Goal: Information Seeking & Learning: Learn about a topic

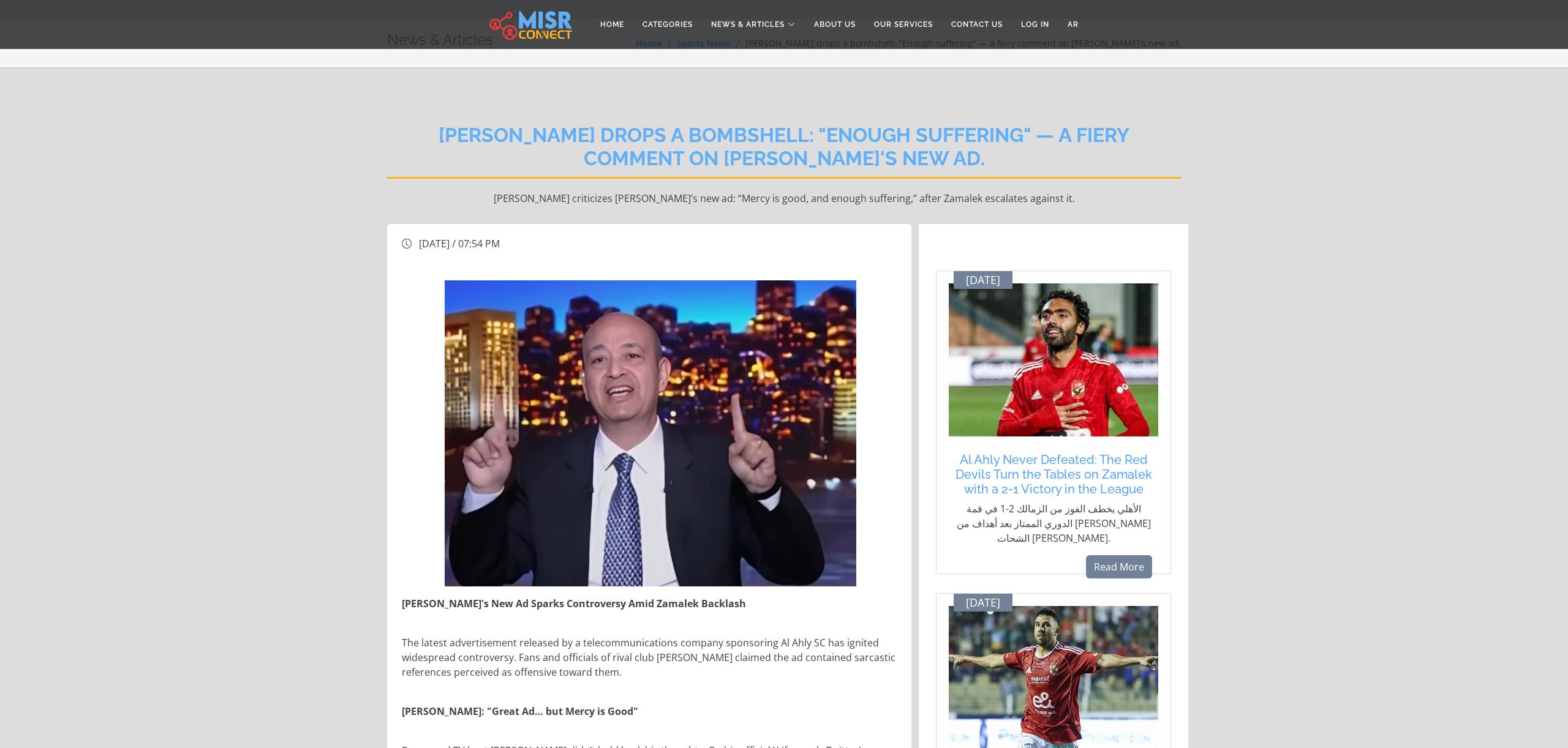
scroll to position [32, 0]
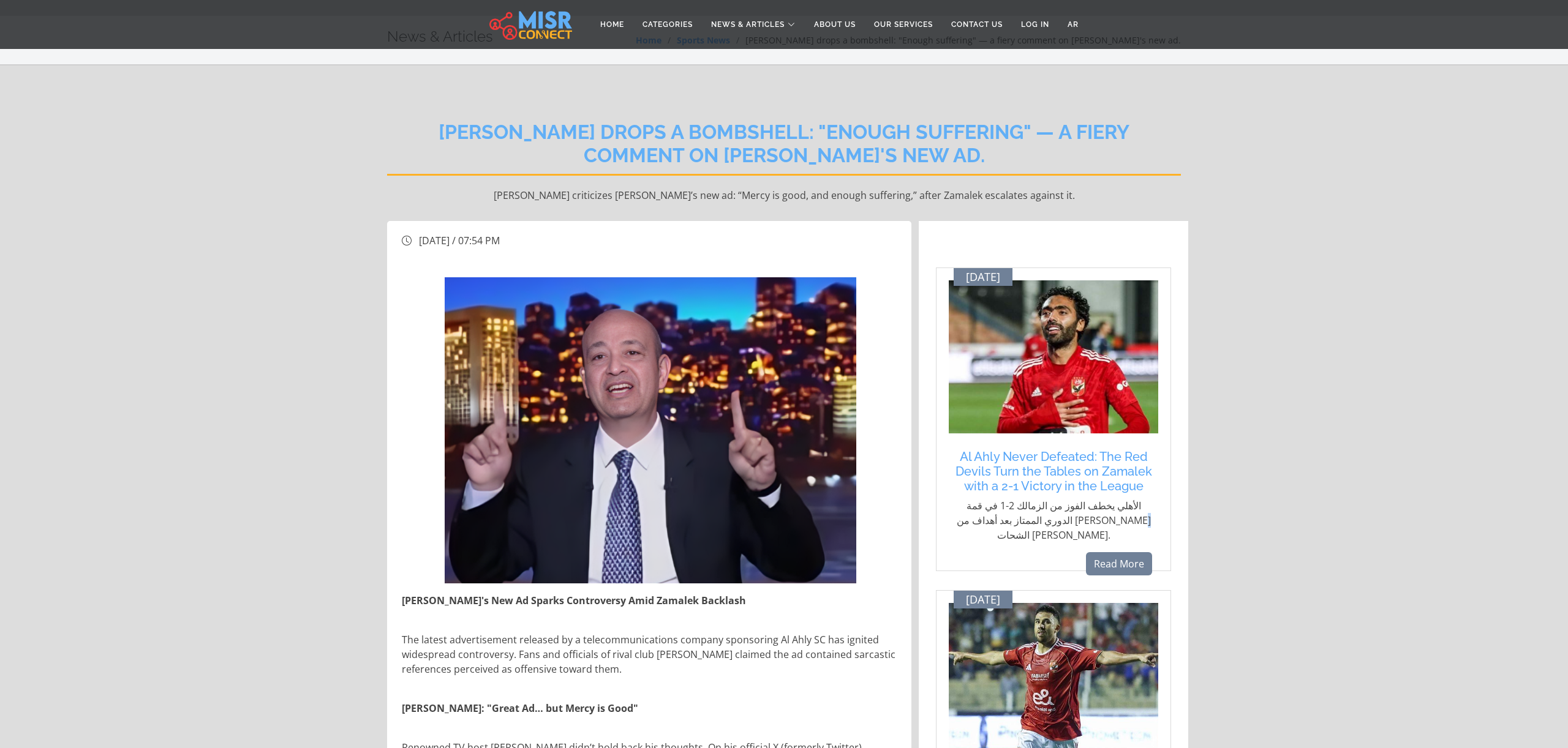
click at [1026, 513] on p "الأهلي يخطف الفوز من الزمالك 2-1 في قمة الدوري الممتاز بعد أهداف من حسين الشحات…" at bounding box center [1053, 520] width 197 height 44
click at [1067, 459] on h5 "Al Ahly Never Defeated: The Red Devils Turn the Tables on Zamalek with a 2-1 Vi…" at bounding box center [1053, 471] width 197 height 44
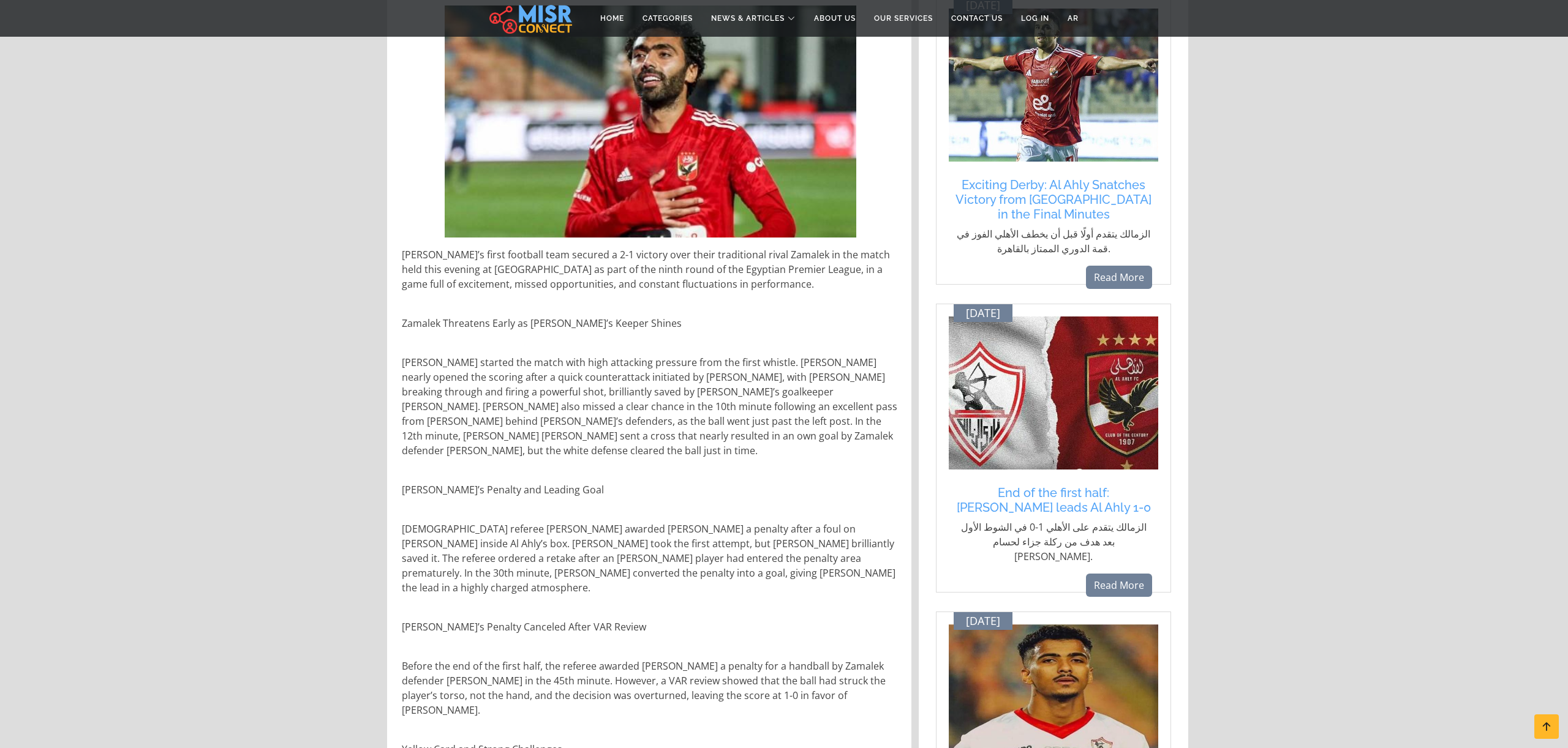
scroll to position [318, 0]
drag, startPoint x: 1095, startPoint y: 249, endPoint x: 1084, endPoint y: 243, distance: 12.5
click at [1082, 243] on p "الزمالك يتقدم أولًا قبل أن يخطف الأهلي الفوز في قمة الدوري الممتاز بالقاهرة." at bounding box center [1053, 241] width 197 height 29
drag, startPoint x: 1111, startPoint y: 250, endPoint x: 1057, endPoint y: 230, distance: 57.6
click at [1058, 230] on p "الزمالك يتقدم أولًا قبل أن يخطف الأهلي الفوز في قمة الدوري الممتاز بالقاهرة." at bounding box center [1053, 241] width 197 height 29
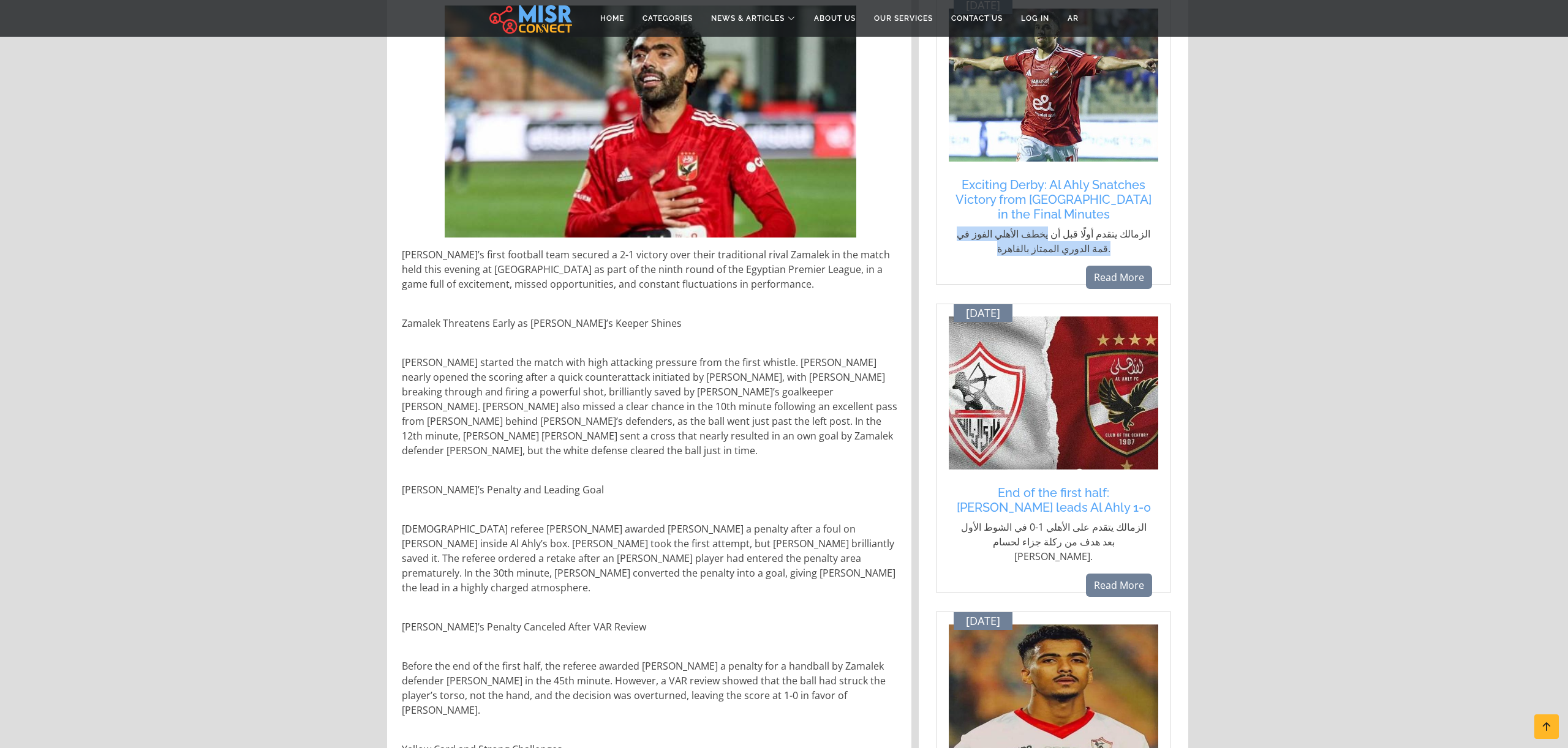
copy p "يخطف الأهلي الفوز في قمة الدوري الممتاز بالقاهرة."
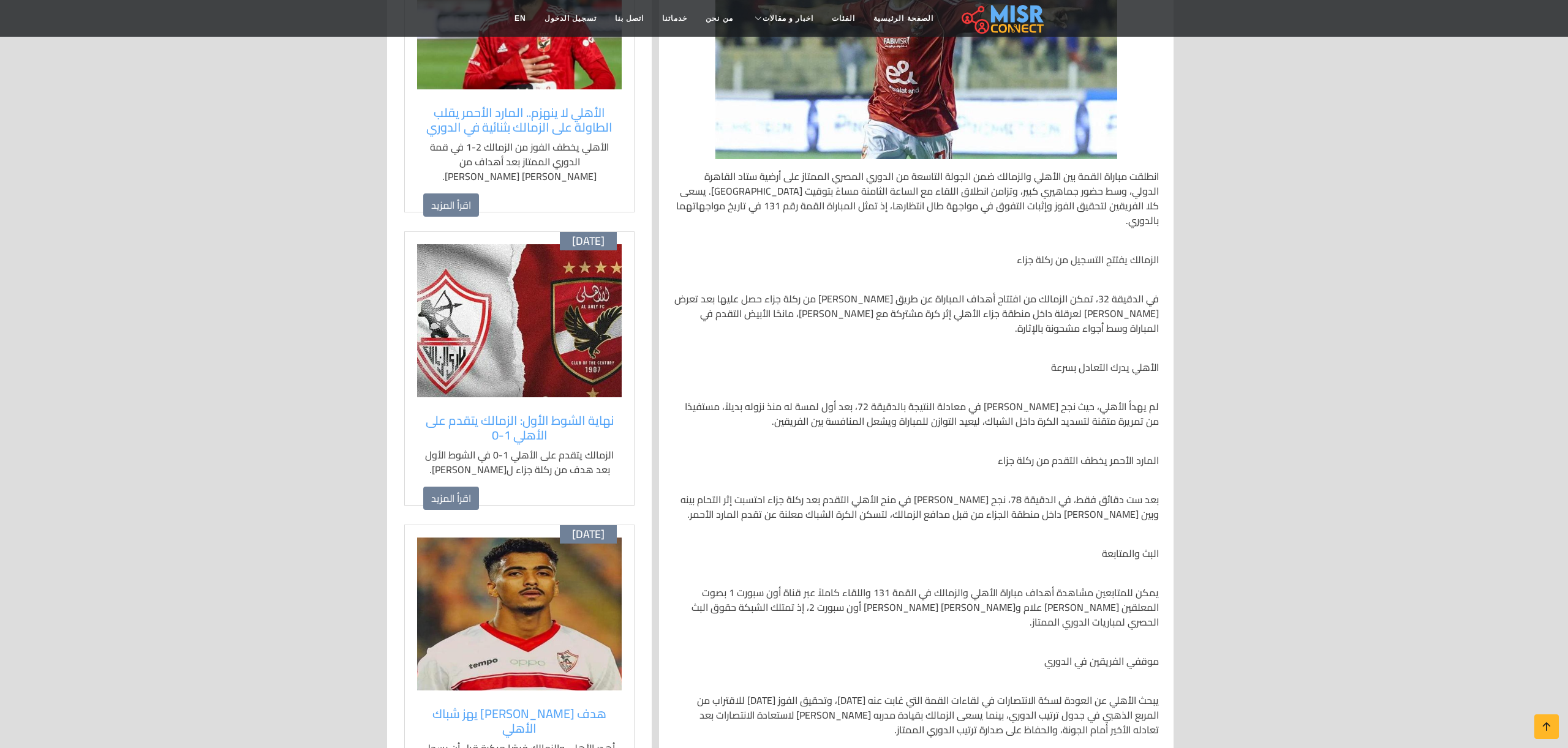
scroll to position [363, 0]
